Goal: Task Accomplishment & Management: Use online tool/utility

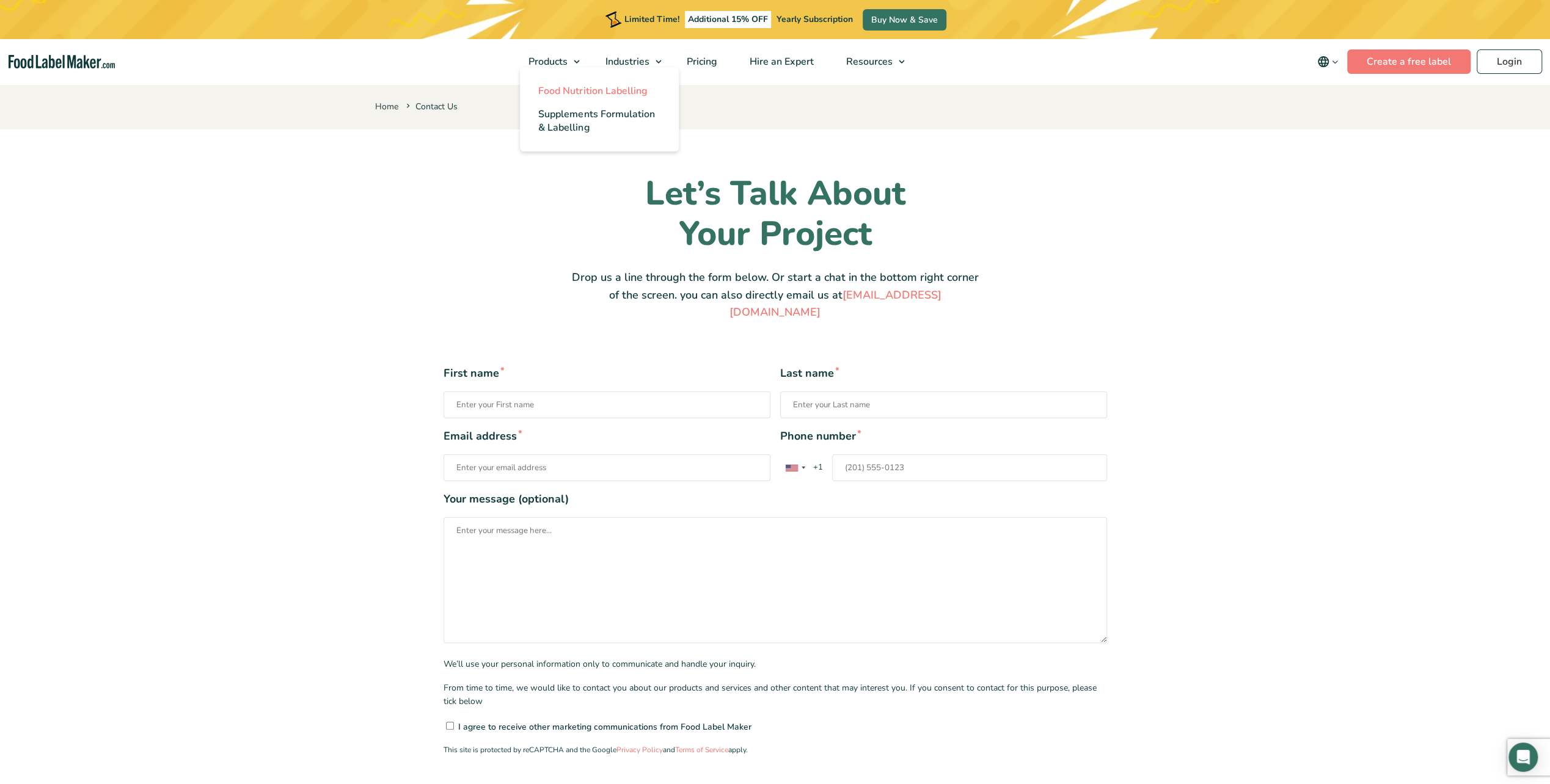
click at [574, 89] on span "Food Nutrition Labelling" at bounding box center [592, 90] width 108 height 14
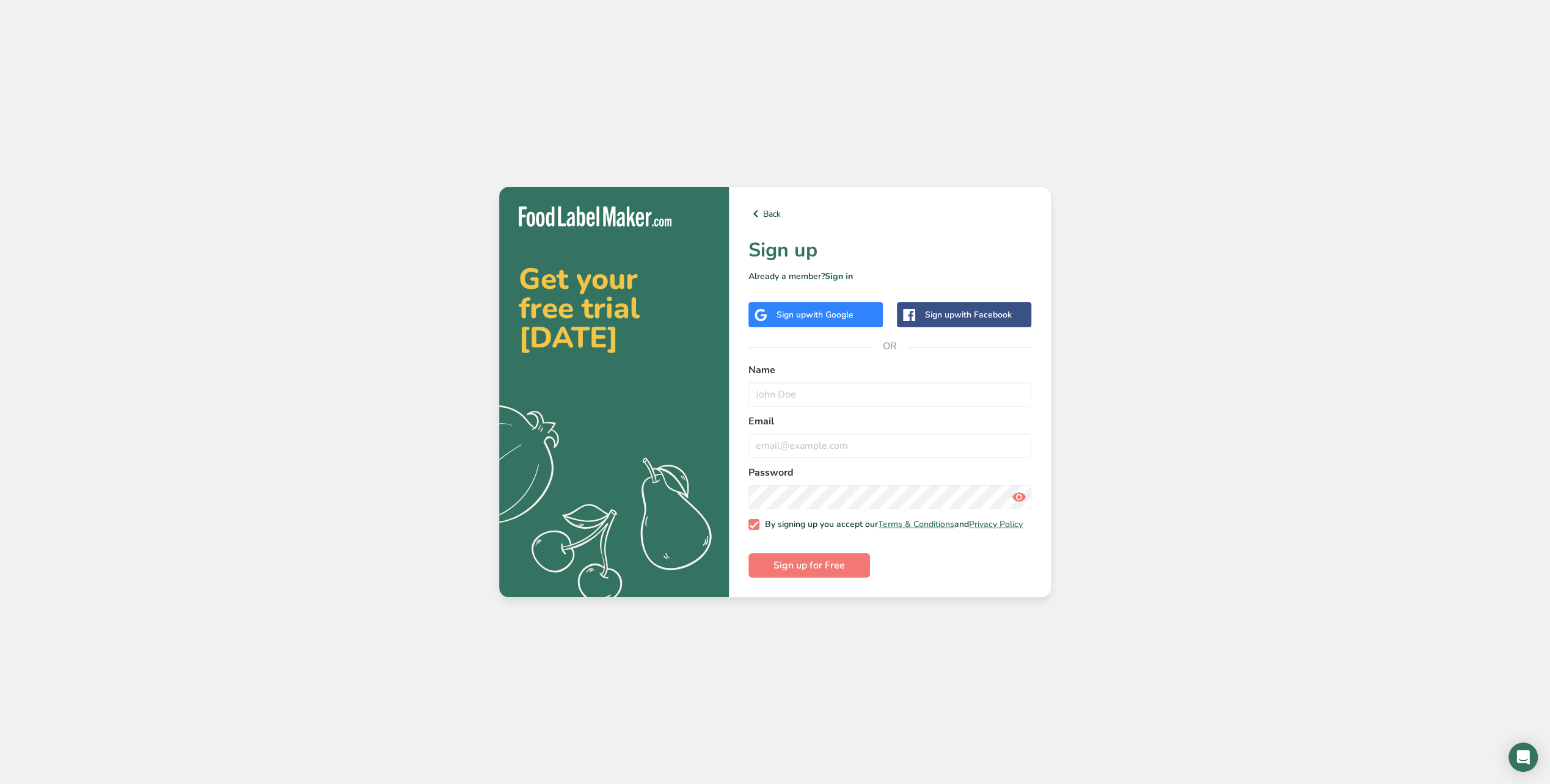
click at [935, 310] on div "Sign up with Facebook" at bounding box center [967, 315] width 87 height 13
